Goal: Task Accomplishment & Management: Use online tool/utility

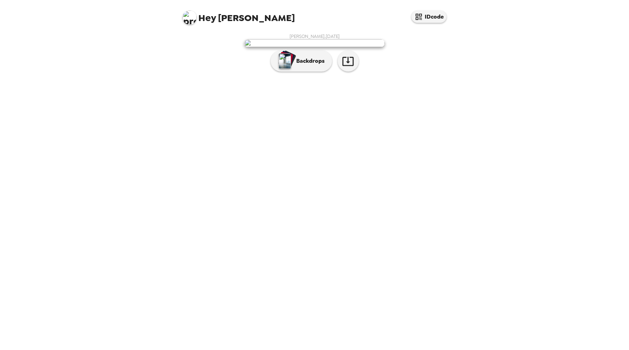
click at [369, 47] on img at bounding box center [314, 43] width 140 height 8
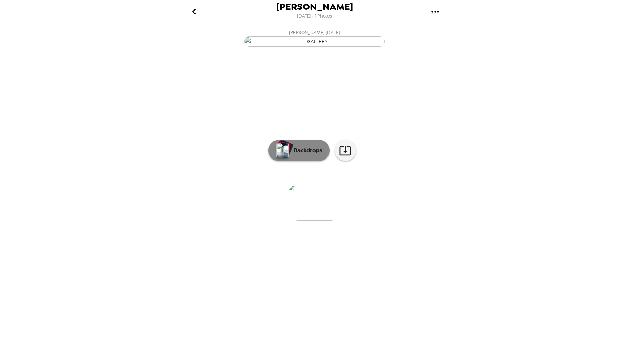
click at [301, 161] on button "Backdrops" at bounding box center [298, 150] width 61 height 21
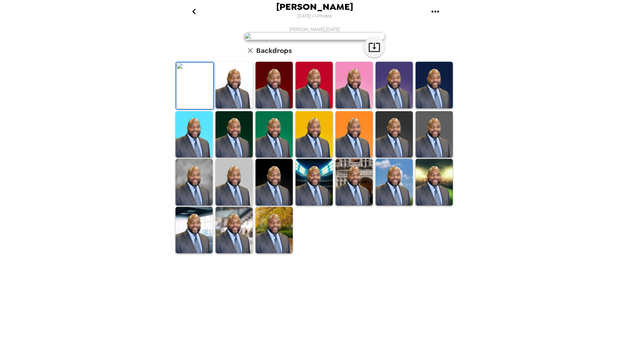
click at [240, 108] on img at bounding box center [233, 85] width 37 height 47
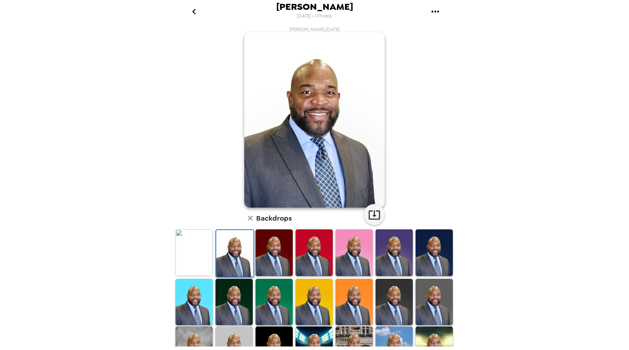
click at [326, 58] on img at bounding box center [314, 119] width 140 height 175
click at [323, 65] on img at bounding box center [314, 119] width 140 height 175
click at [371, 212] on icon "button" at bounding box center [374, 215] width 12 height 12
